Goal: Task Accomplishment & Management: Complete application form

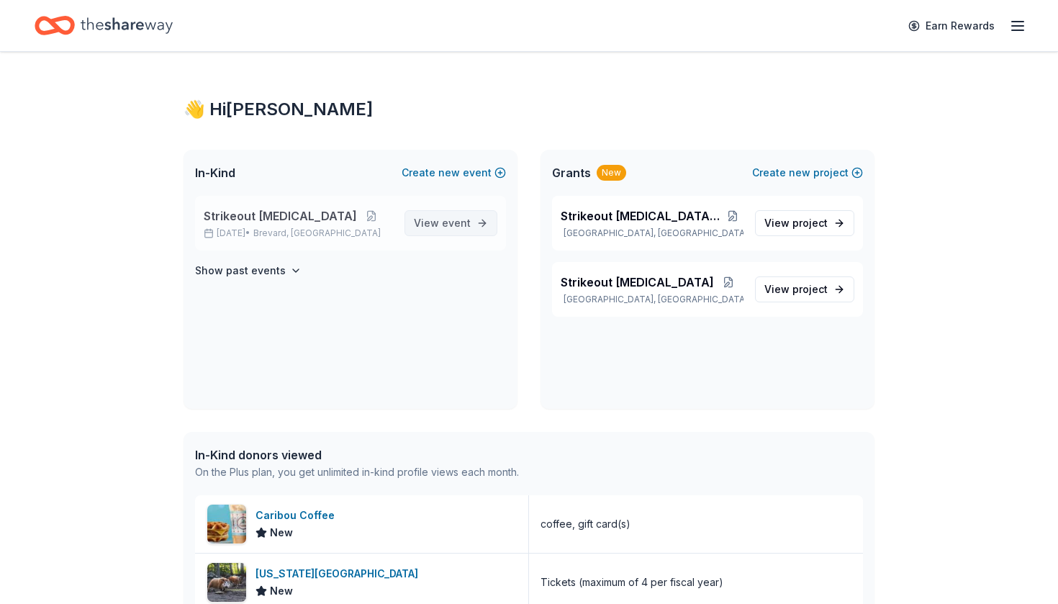
click at [428, 225] on span "View event" at bounding box center [442, 223] width 57 height 17
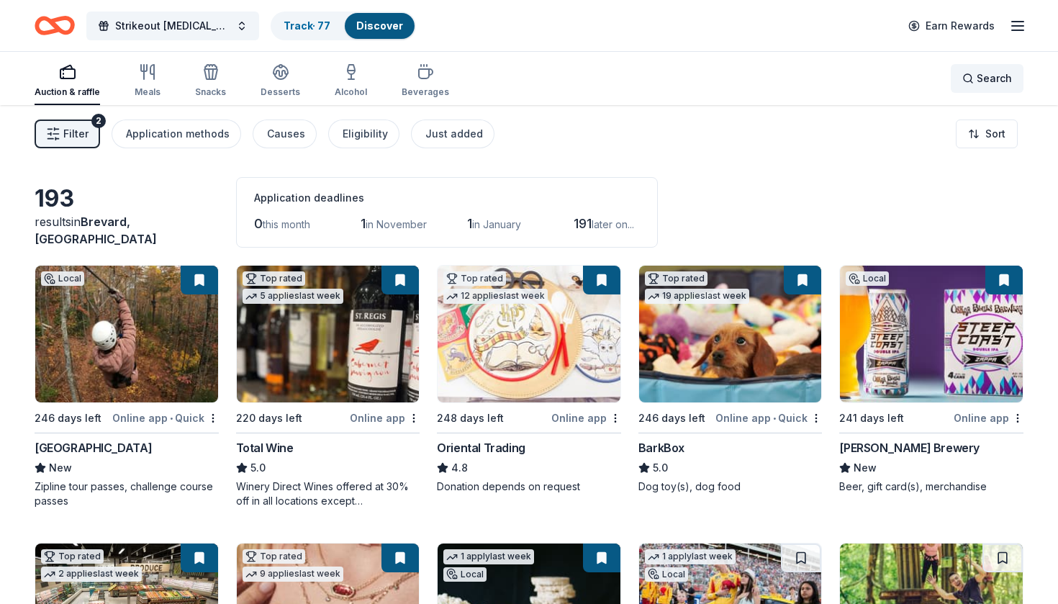
click at [971, 72] on div "Search" at bounding box center [988, 78] width 50 height 17
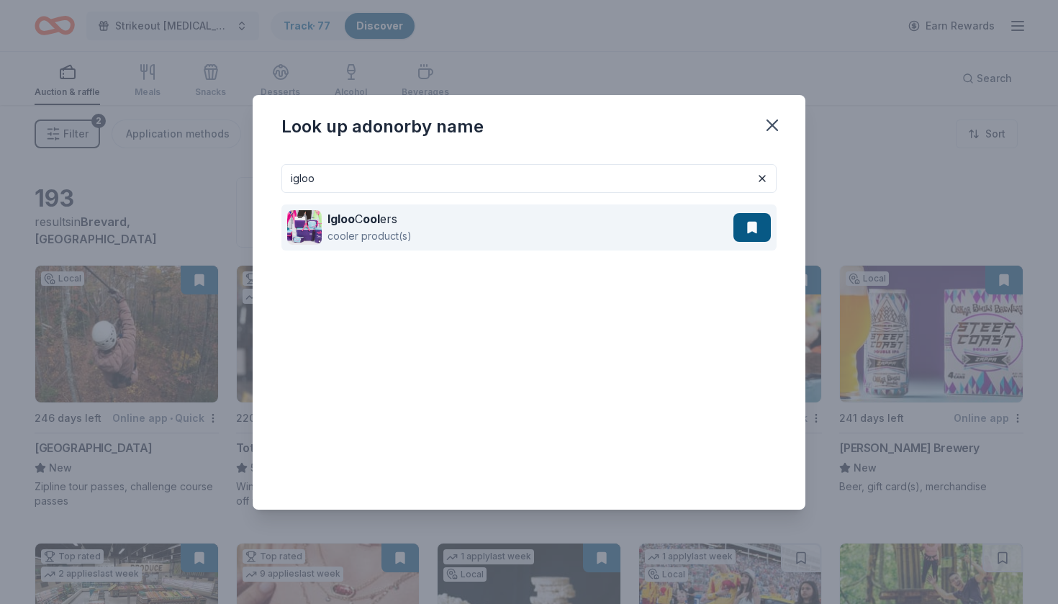
type input "igloo"
click at [749, 235] on button at bounding box center [752, 227] width 37 height 29
click at [749, 227] on button at bounding box center [752, 227] width 37 height 29
click at [310, 232] on img at bounding box center [304, 227] width 35 height 35
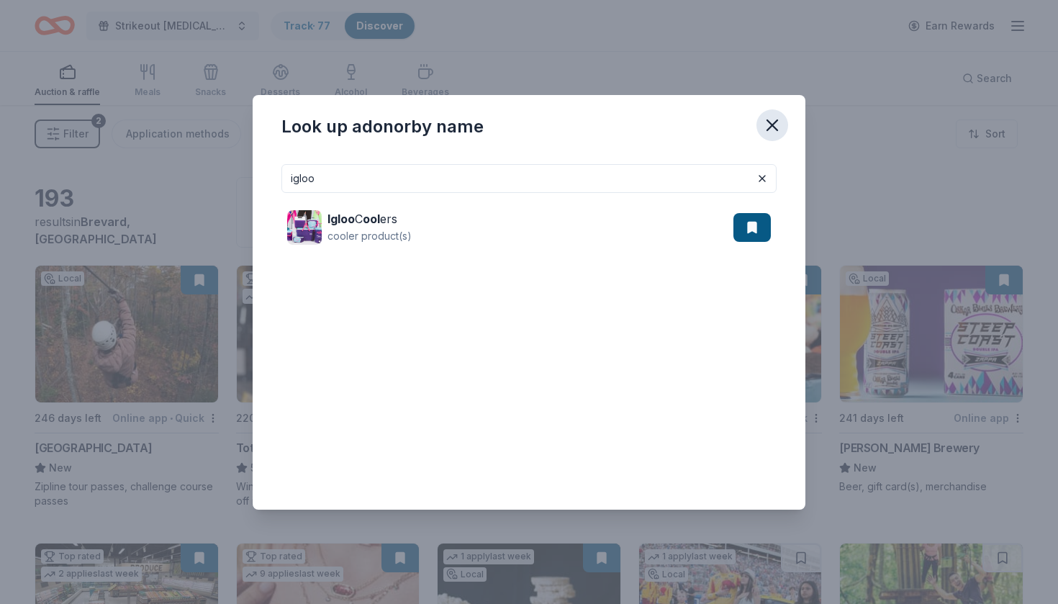
click at [765, 124] on icon "button" at bounding box center [772, 125] width 20 height 20
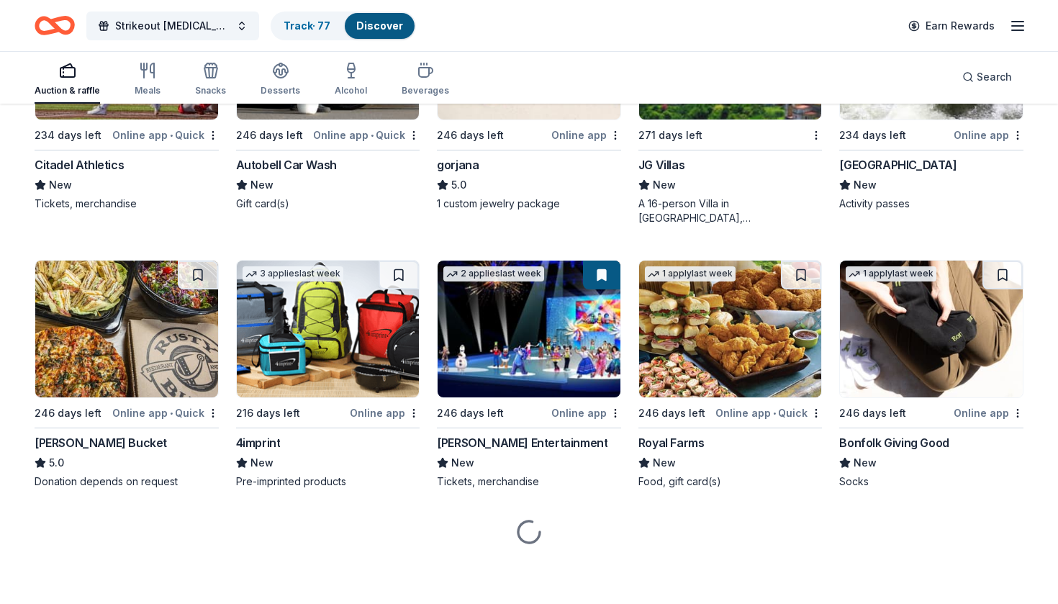
scroll to position [2477, 0]
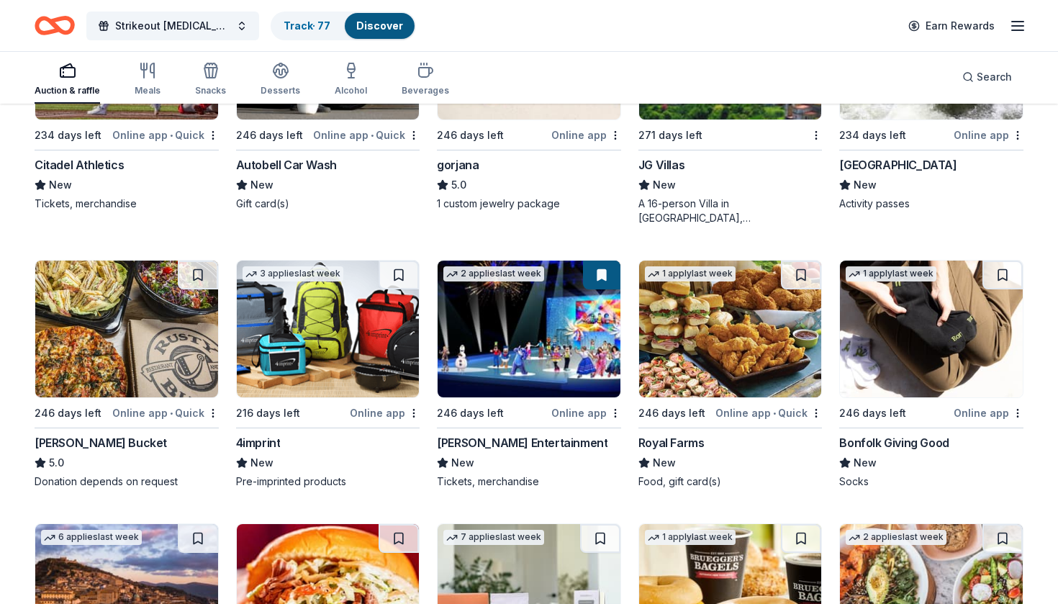
click at [935, 365] on img at bounding box center [931, 329] width 183 height 137
click at [402, 276] on button at bounding box center [399, 275] width 40 height 29
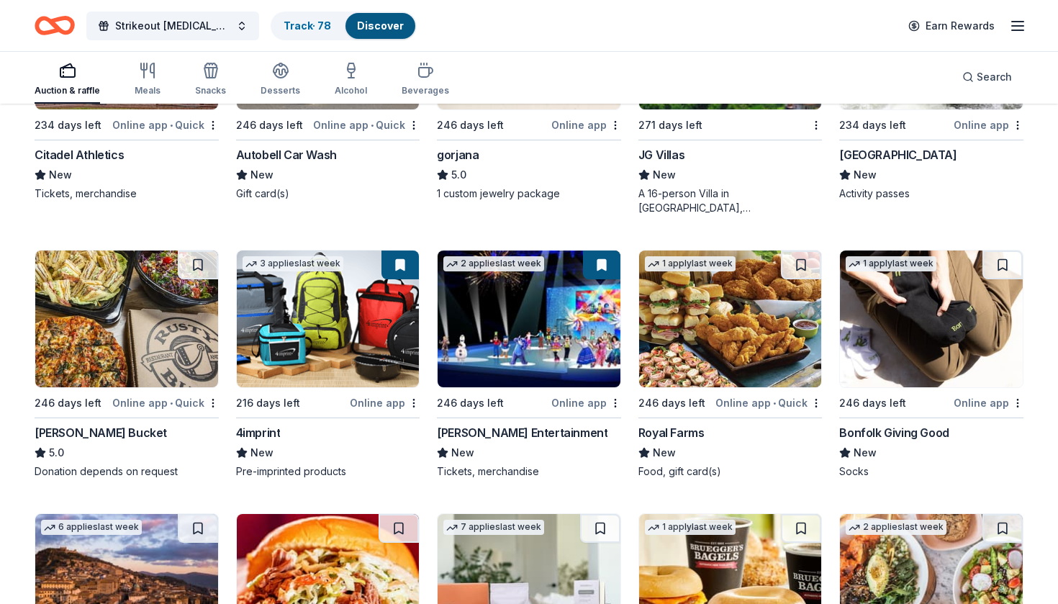
scroll to position [2484, 0]
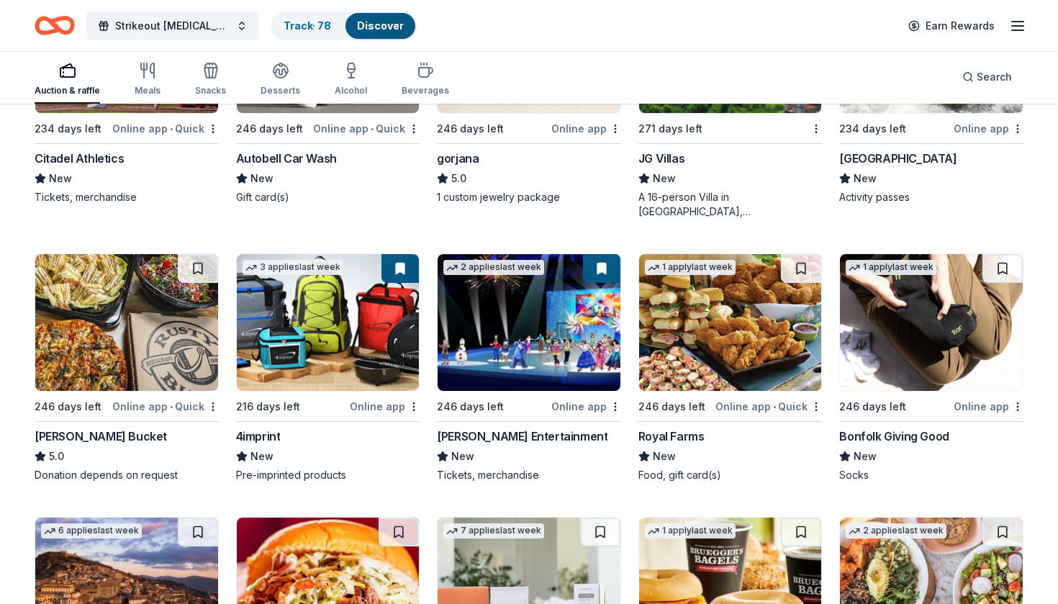
click at [680, 315] on img at bounding box center [730, 322] width 183 height 137
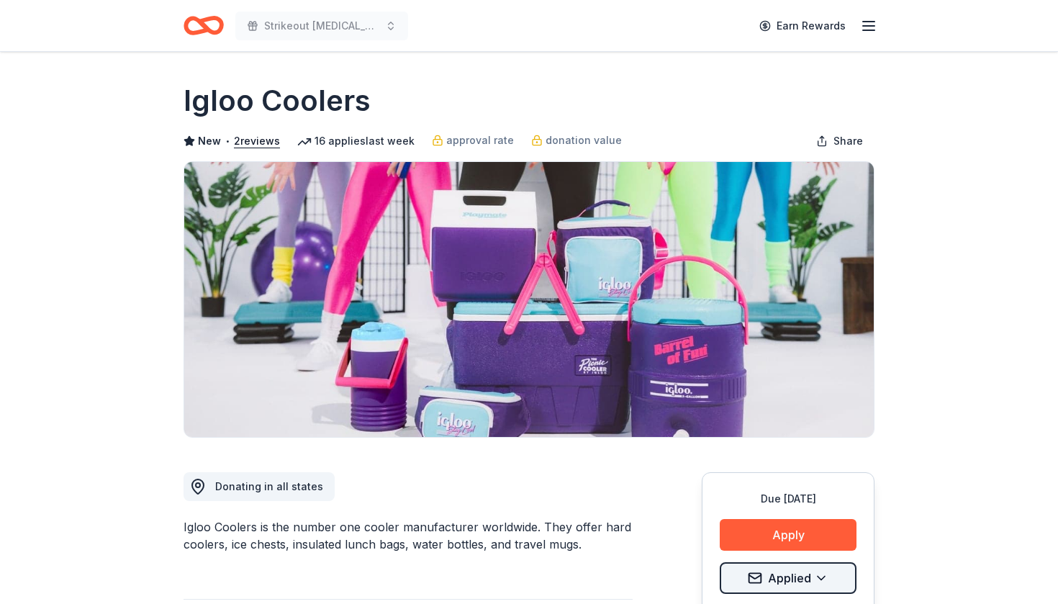
click at [824, 580] on html "Strikeout childhood cancer Earn Rewards Due in 246 days Share Igloo Coolers New…" at bounding box center [529, 302] width 1058 height 604
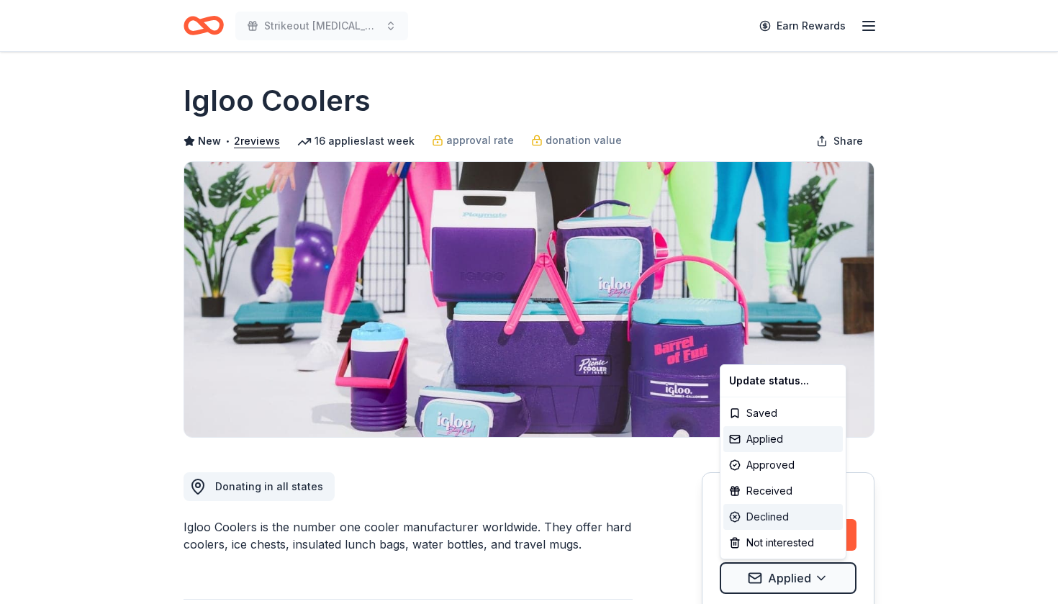
click at [793, 520] on div "Declined" at bounding box center [783, 517] width 120 height 26
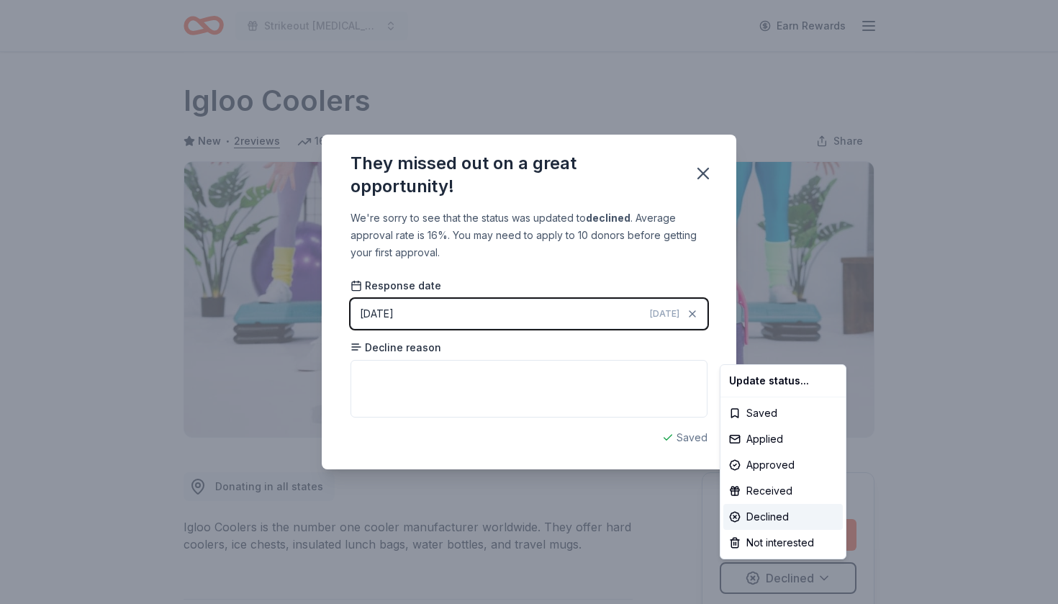
click at [487, 382] on html "Strikeout childhood cancer Earn Rewards Due in 246 days Share Igloo Coolers New…" at bounding box center [529, 302] width 1058 height 604
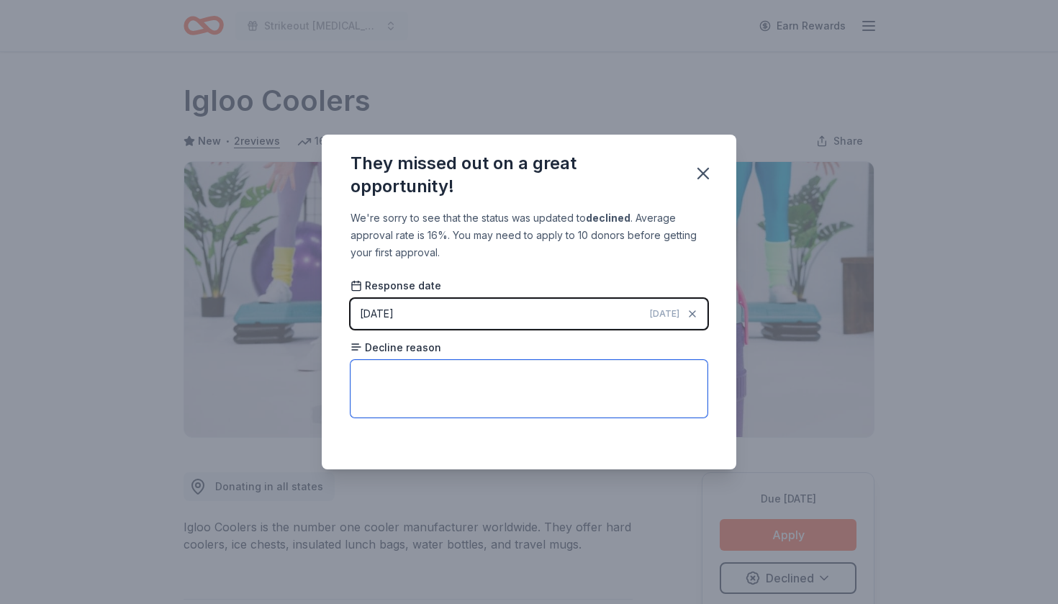
click at [461, 374] on textarea at bounding box center [529, 389] width 357 height 58
type textarea "no reason given...just said no"
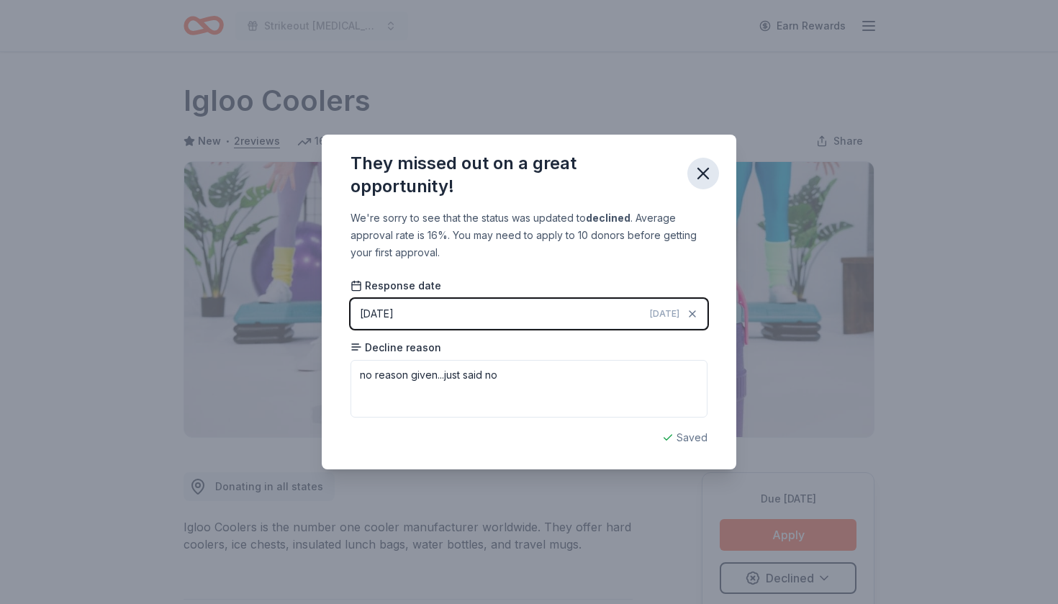
click at [706, 172] on icon "button" at bounding box center [703, 173] width 10 height 10
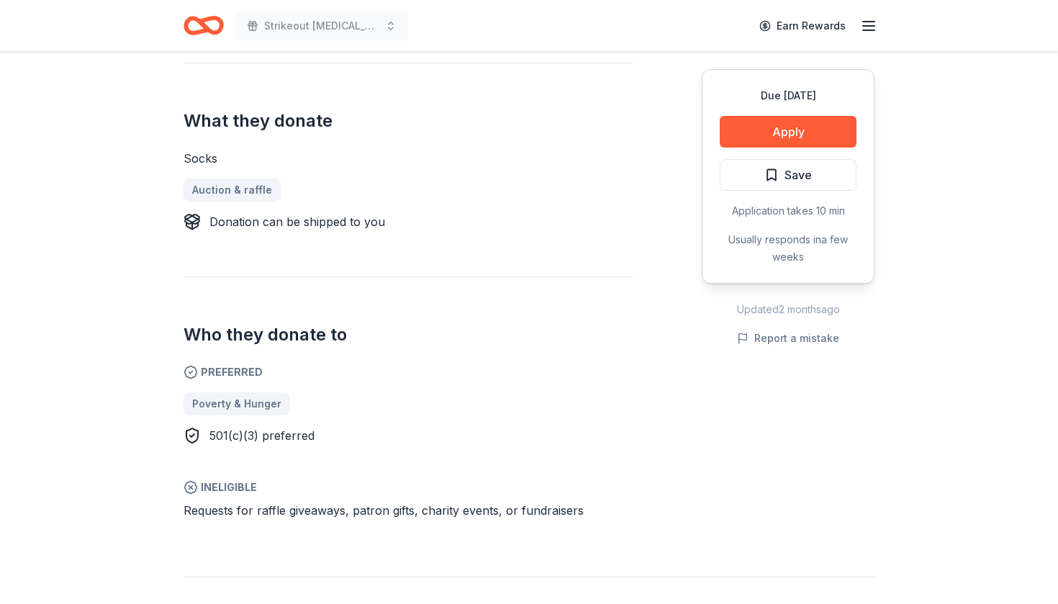
scroll to position [554, 0]
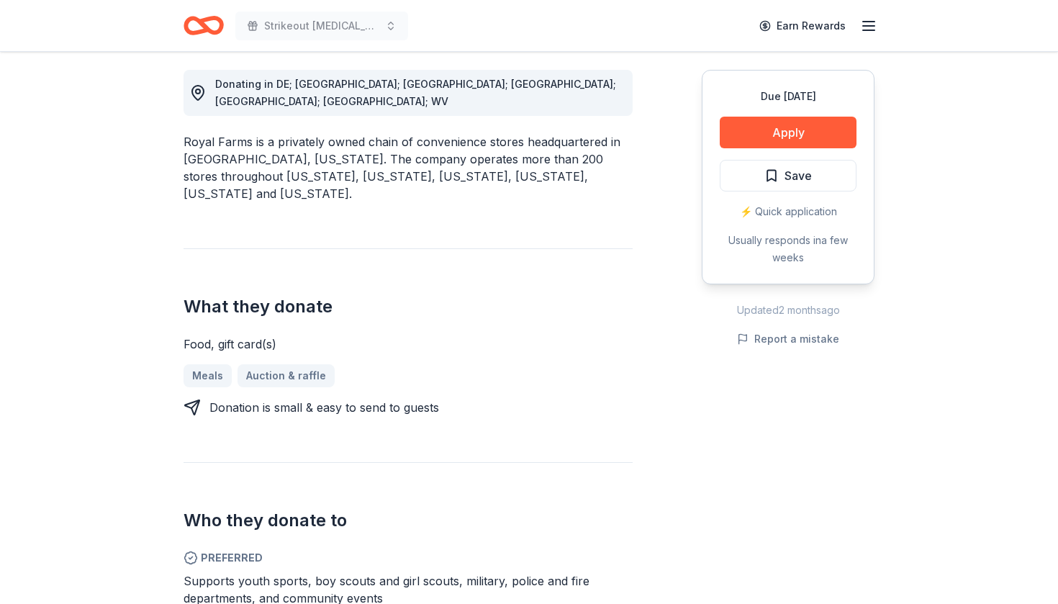
scroll to position [437, 0]
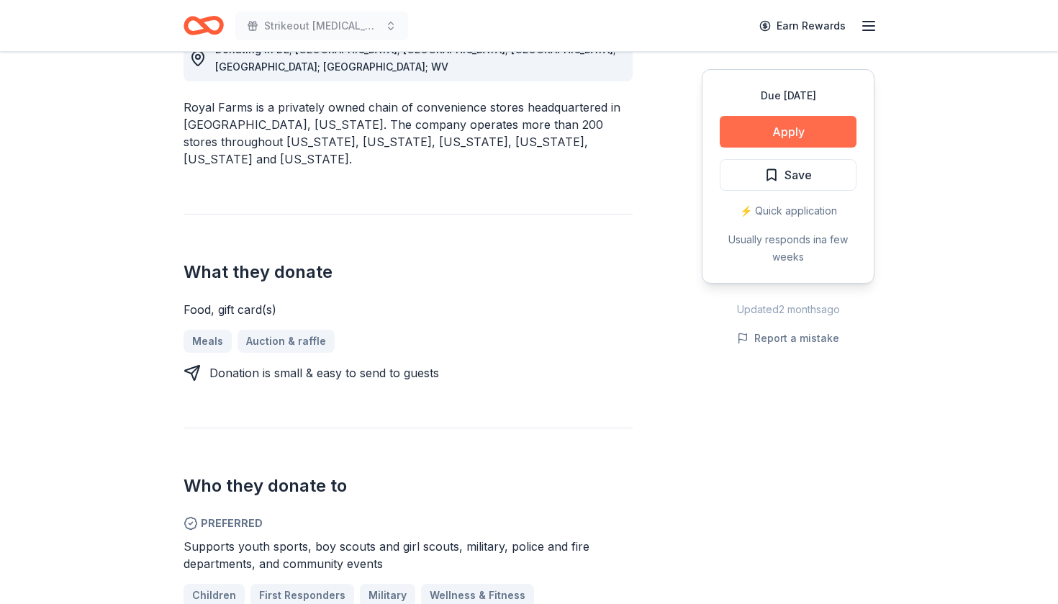
click at [806, 129] on button "Apply" at bounding box center [788, 132] width 137 height 32
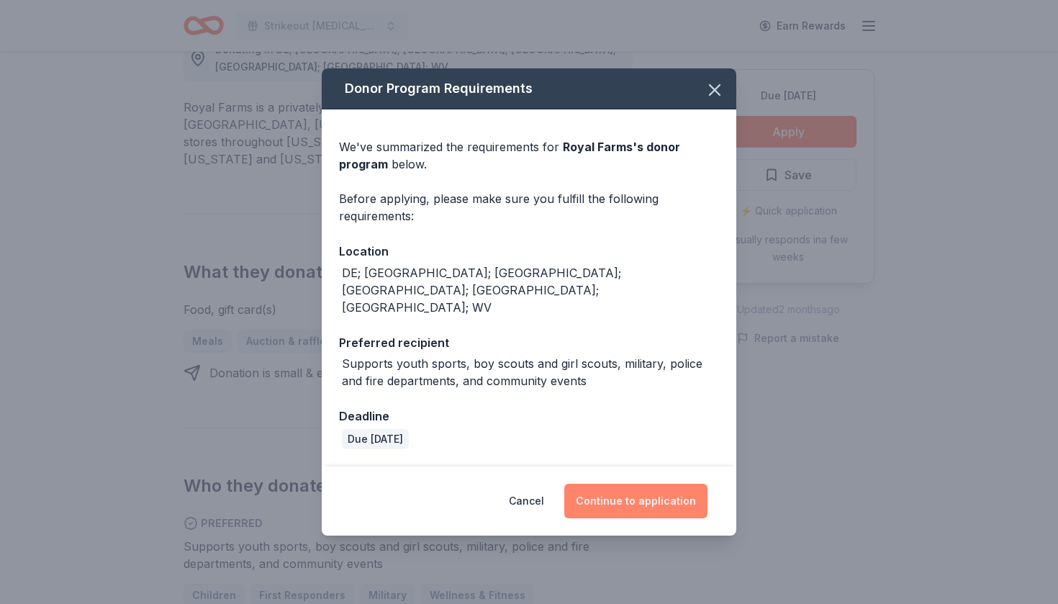
click at [628, 488] on button "Continue to application" at bounding box center [635, 501] width 143 height 35
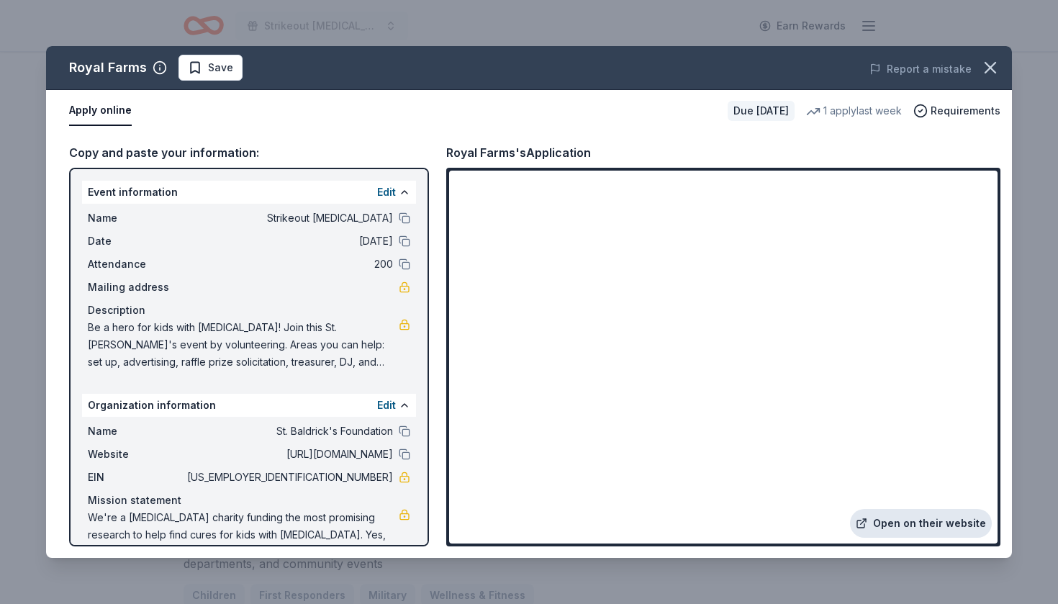
click at [921, 523] on link "Open on their website" at bounding box center [921, 523] width 142 height 29
